Goal: Information Seeking & Learning: Learn about a topic

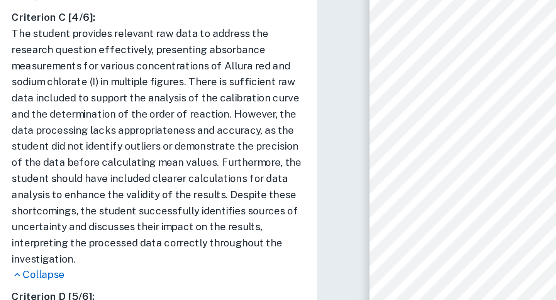
scroll to position [309, 0]
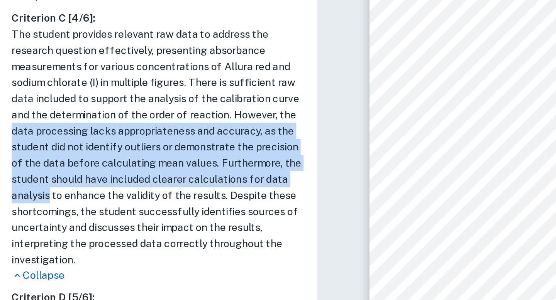
drag, startPoint x: 7, startPoint y: 140, endPoint x: 26, endPoint y: 173, distance: 37.3
click at [26, 173] on h1 "The student provides relevant raw data to address the research question effecti…" at bounding box center [83, 146] width 154 height 127
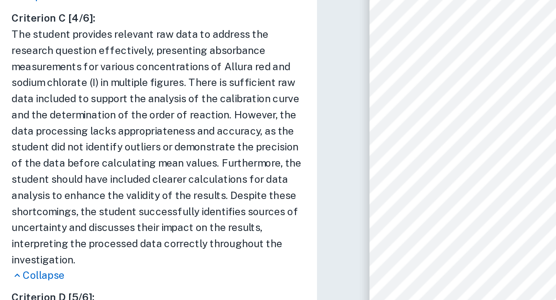
scroll to position [339, 0]
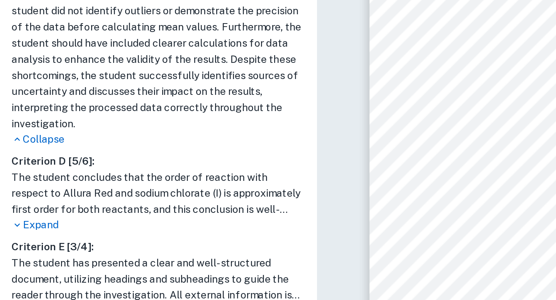
click at [24, 230] on p "Expand" at bounding box center [83, 230] width 154 height 8
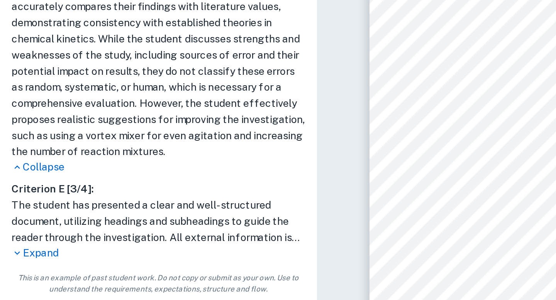
scroll to position [1133, 0]
click at [24, 275] on p "Expand" at bounding box center [83, 275] width 154 height 8
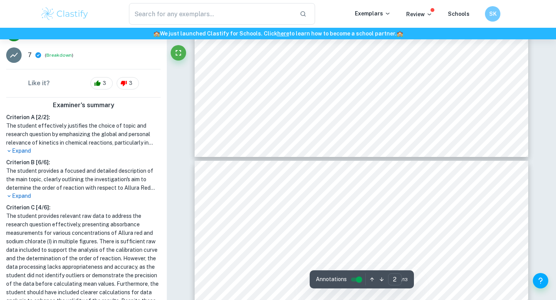
scroll to position [888, 0]
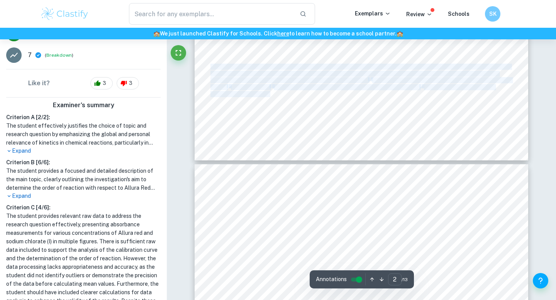
drag, startPoint x: 212, startPoint y: 69, endPoint x: 269, endPoint y: 97, distance: 64.2
click at [269, 97] on span "provided by the school technicians, was diluted with water in a 1:1 ratio in a …" at bounding box center [358, 94] width 296 height 6
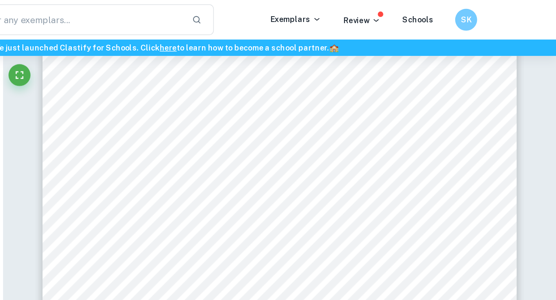
scroll to position [5744, 0]
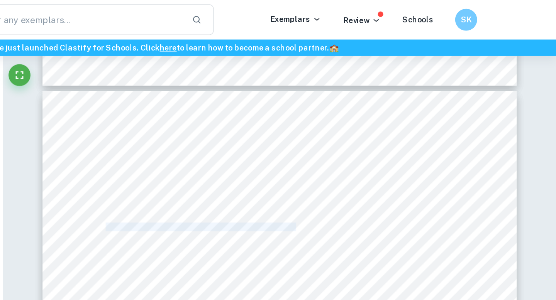
drag, startPoint x: 239, startPoint y: 161, endPoint x: 373, endPoint y: 161, distance: 133.2
click at [373, 161] on div "13 Bibliography CLEAPSS. Sodium chlorate (I) . 2022. 2023. <[URL][DOMAIN_NAME]>…" at bounding box center [362, 300] width 334 height 472
copy span "Measuring the Kinetics of Dye Degradation with Allura Red"
drag, startPoint x: 234, startPoint y: 168, endPoint x: 356, endPoint y: 168, distance: 122.0
click at [293, 168] on span "<[URL][DOMAIN_NAME]>." at bounding box center [261, 167] width 63 height 6
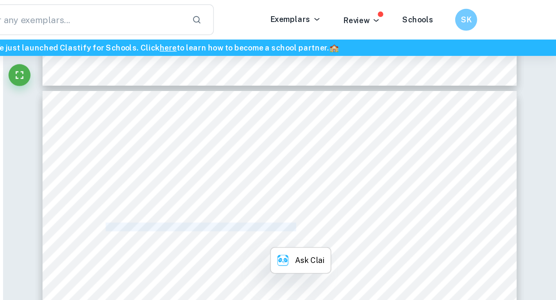
copy span "[URL][DOMAIN_NAME]"
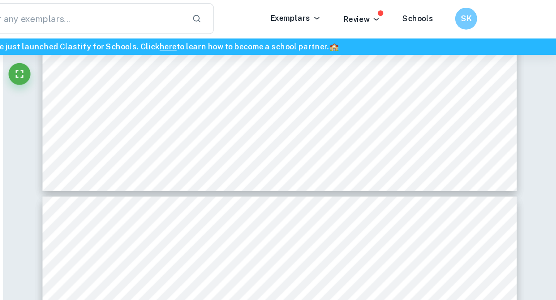
scroll to position [881, 0]
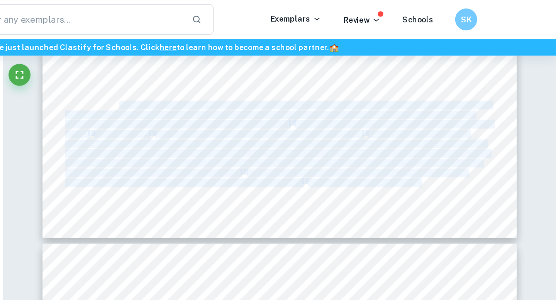
drag, startPoint x: 205, startPoint y: 74, endPoint x: 250, endPoint y: 74, distance: 44.4
click at [250, 74] on span "A preliminary investigation was carried out to determine adequate concentration…" at bounding box center [360, 74] width 300 height 6
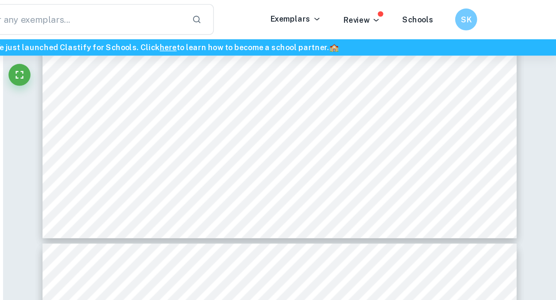
drag, startPoint x: 210, startPoint y: 73, endPoint x: 268, endPoint y: 91, distance: 61.2
